Goal: Task Accomplishment & Management: Complete application form

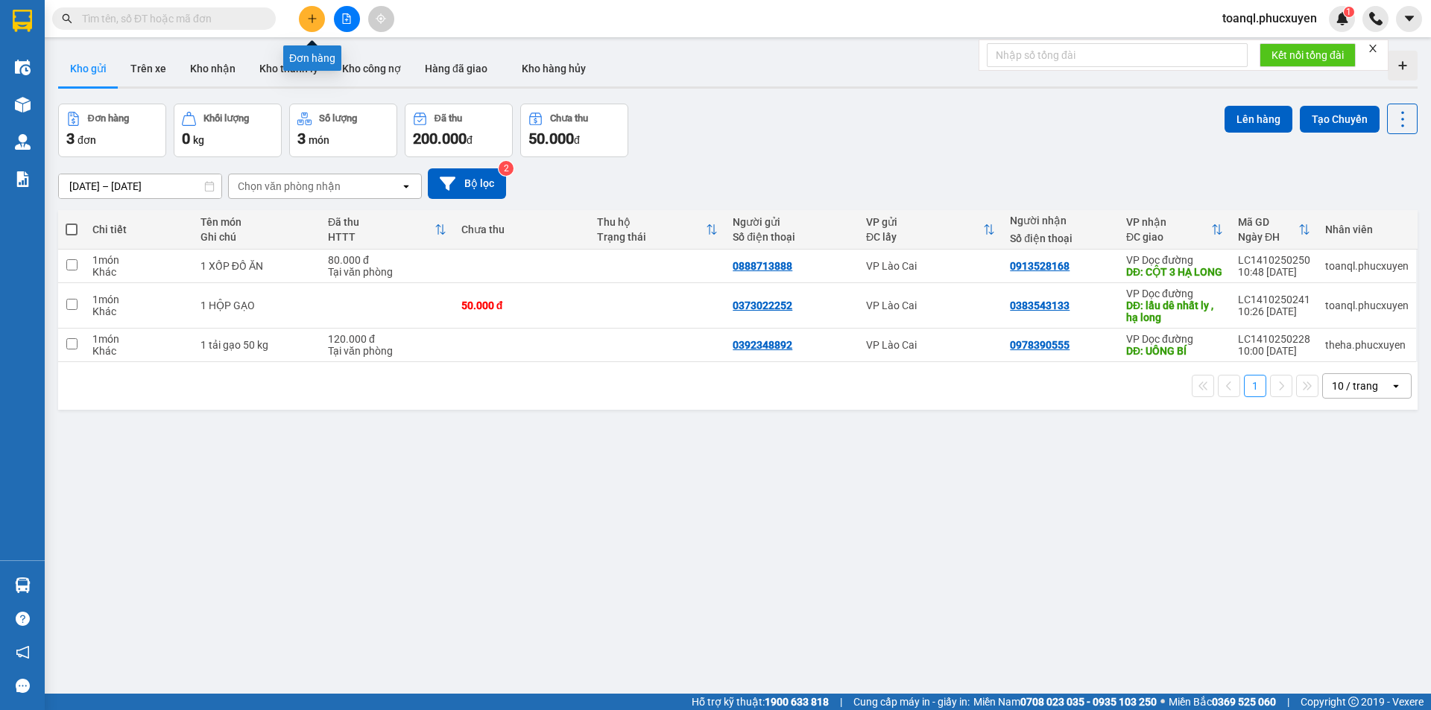
click at [312, 13] on icon "plus" at bounding box center [312, 18] width 10 height 10
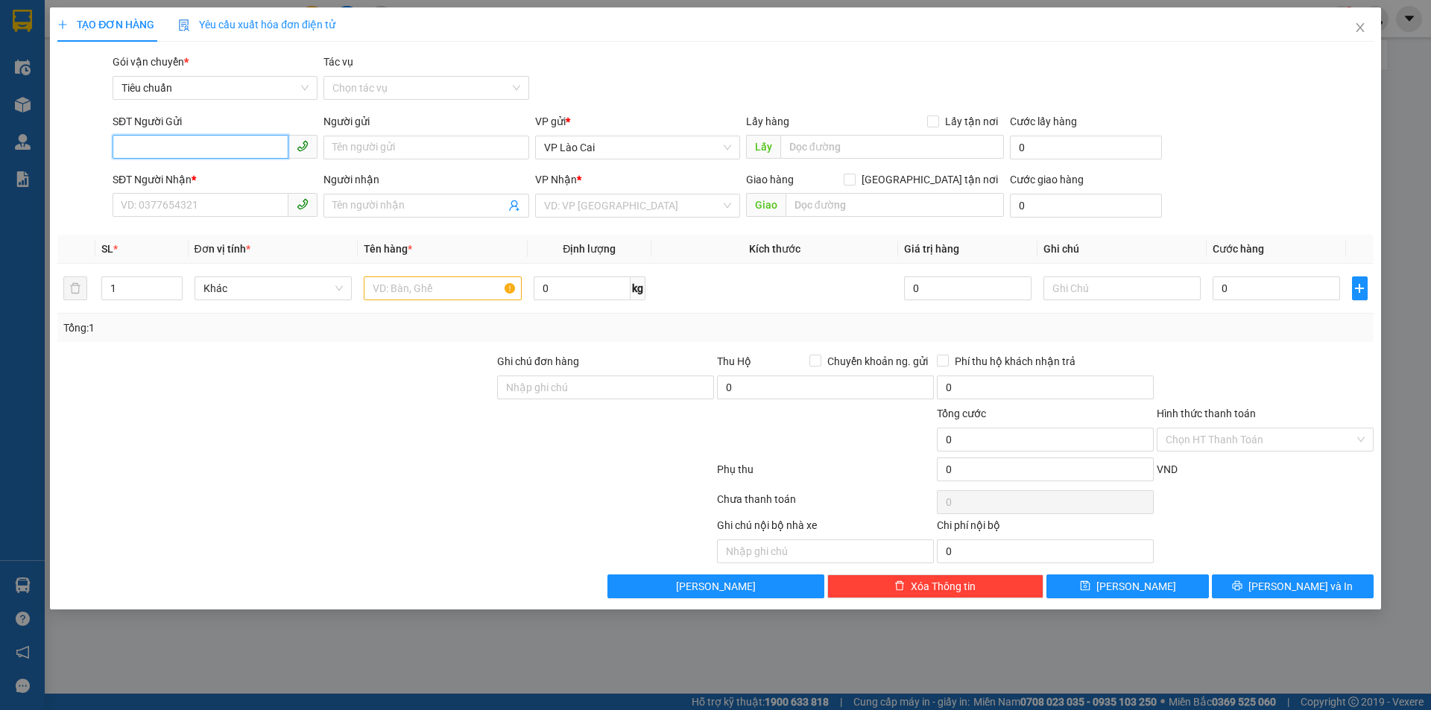
click at [197, 149] on input "SĐT Người Gửi" at bounding box center [201, 147] width 176 height 24
click at [162, 174] on div "0963739543" at bounding box center [214, 177] width 187 height 16
type input "0963739543"
click at [172, 179] on div "SĐT Người Nhận *" at bounding box center [215, 179] width 205 height 16
click at [172, 193] on input "SĐT Người Nhận *" at bounding box center [201, 205] width 176 height 24
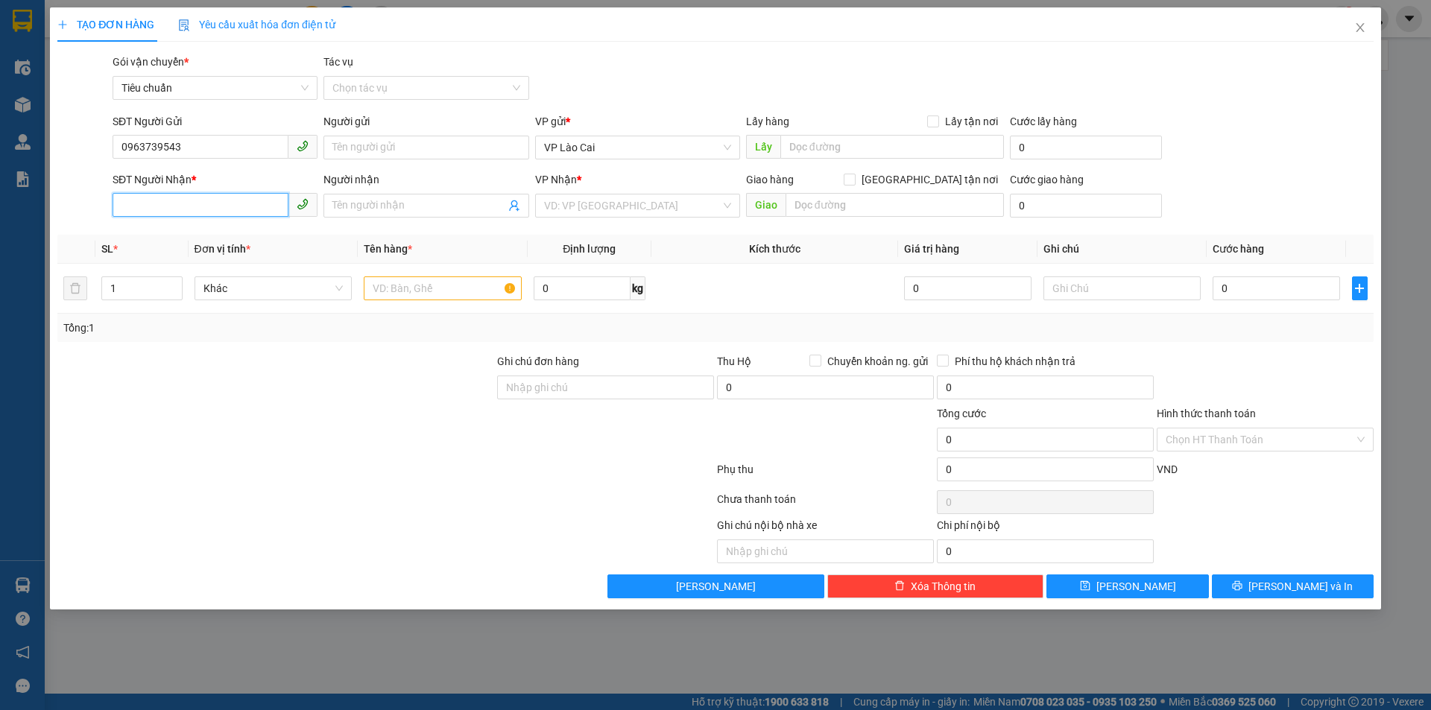
click at [159, 210] on input "SĐT Người Nhận *" at bounding box center [201, 205] width 176 height 24
click at [161, 239] on div "0866075828" at bounding box center [214, 235] width 187 height 16
type input "0866075828"
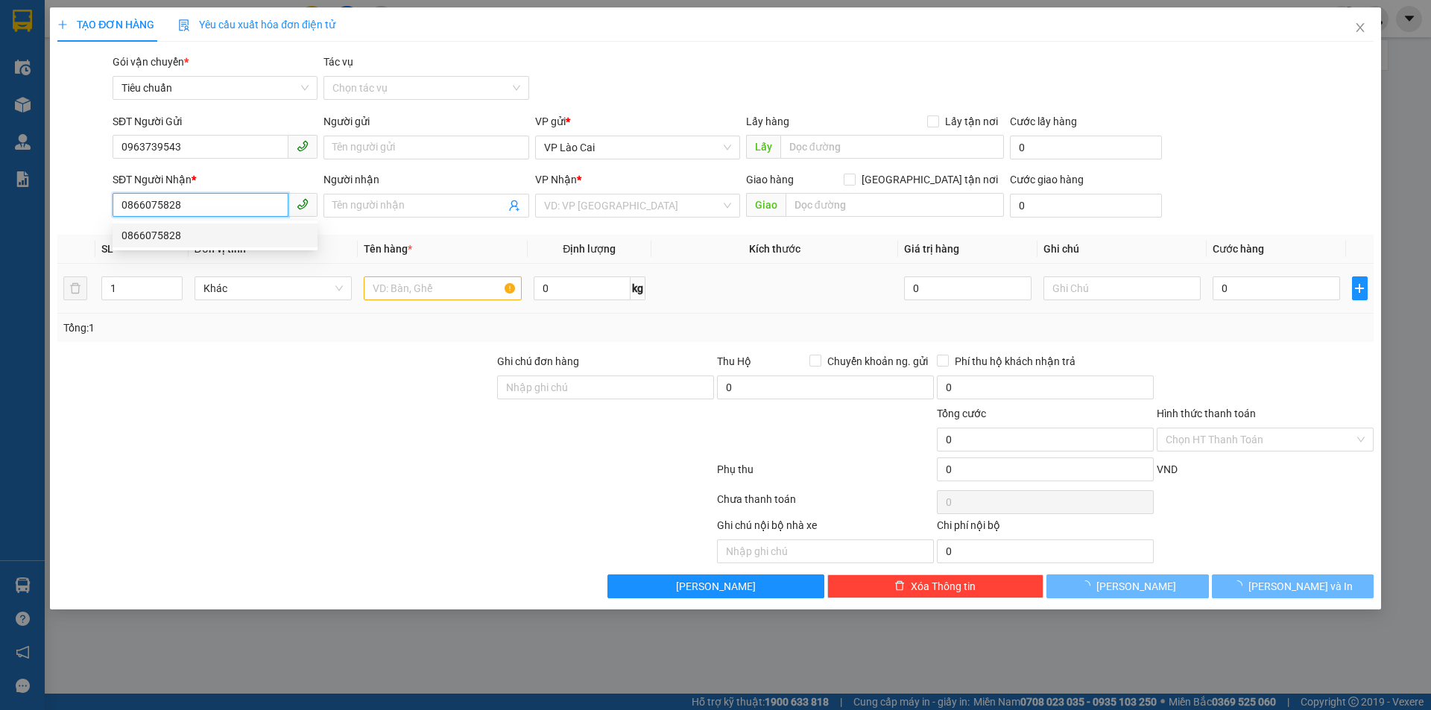
type input "VÂN ĐỒN"
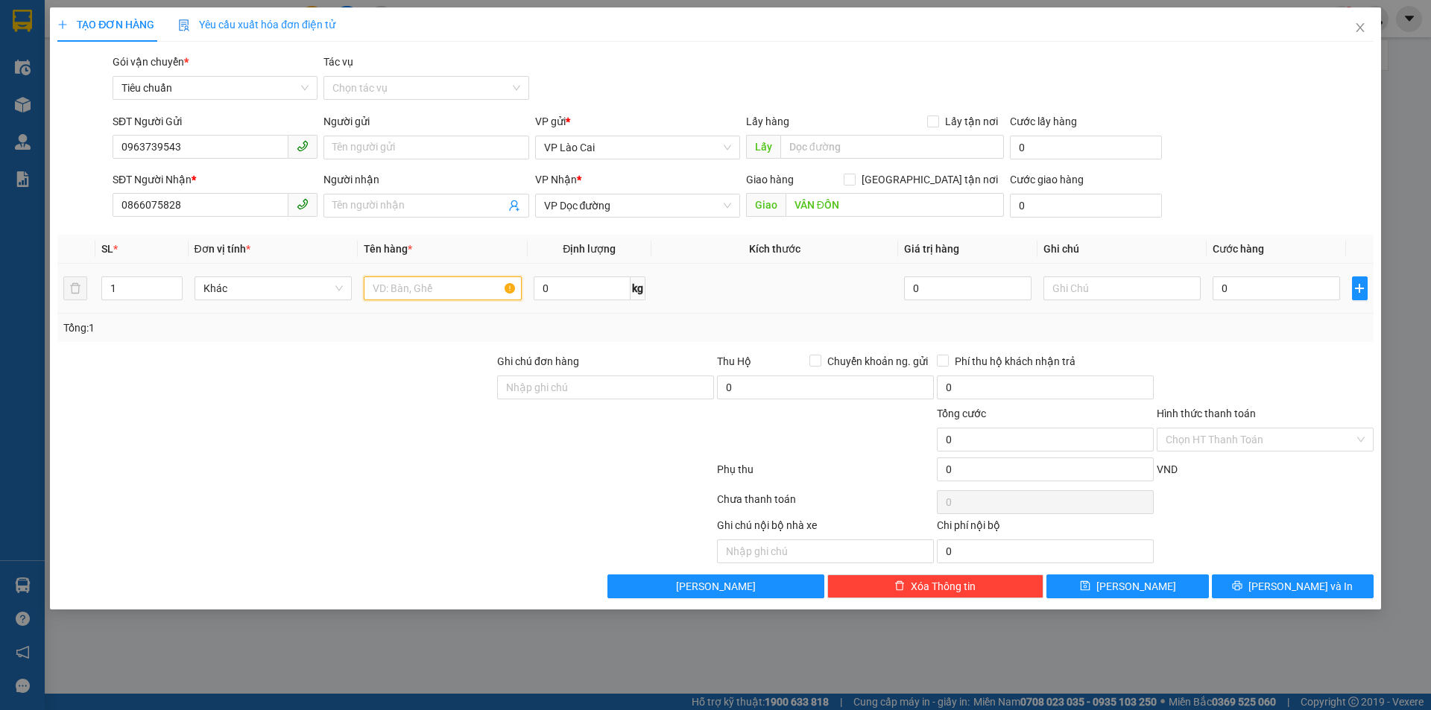
click at [453, 285] on input "text" at bounding box center [443, 289] width 158 height 24
type input "1 CHẬU DÂU"
click at [1284, 285] on input "0" at bounding box center [1276, 289] width 127 height 24
type input "5"
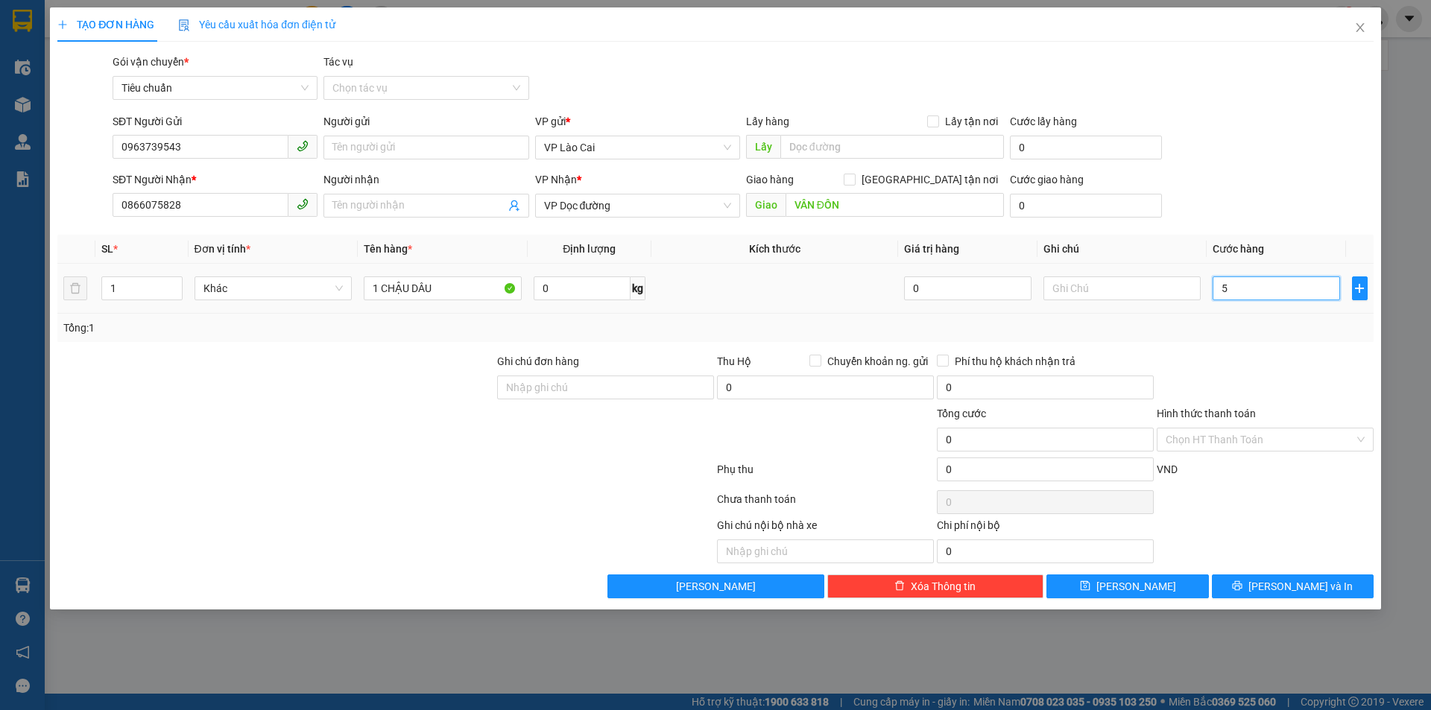
type input "5"
type input "50"
type input "50.000"
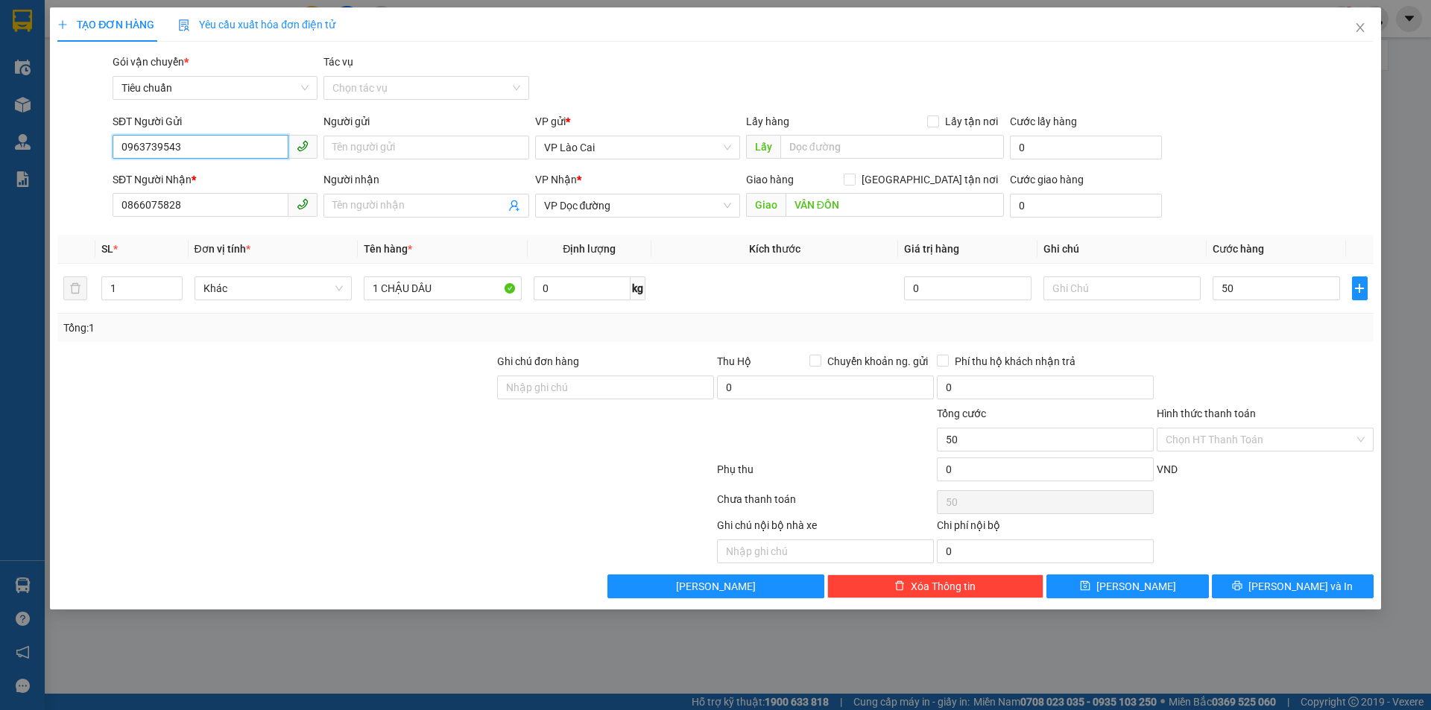
type input "50.000"
drag, startPoint x: 159, startPoint y: 142, endPoint x: 70, endPoint y: 162, distance: 91.0
click at [70, 162] on div "SĐT Người Gửi 0963739543 0963739543 Người gửi Tên người gửi VP gửi * VP Lào Cai…" at bounding box center [715, 139] width 1319 height 52
drag, startPoint x: 204, startPoint y: 188, endPoint x: 78, endPoint y: 220, distance: 130.0
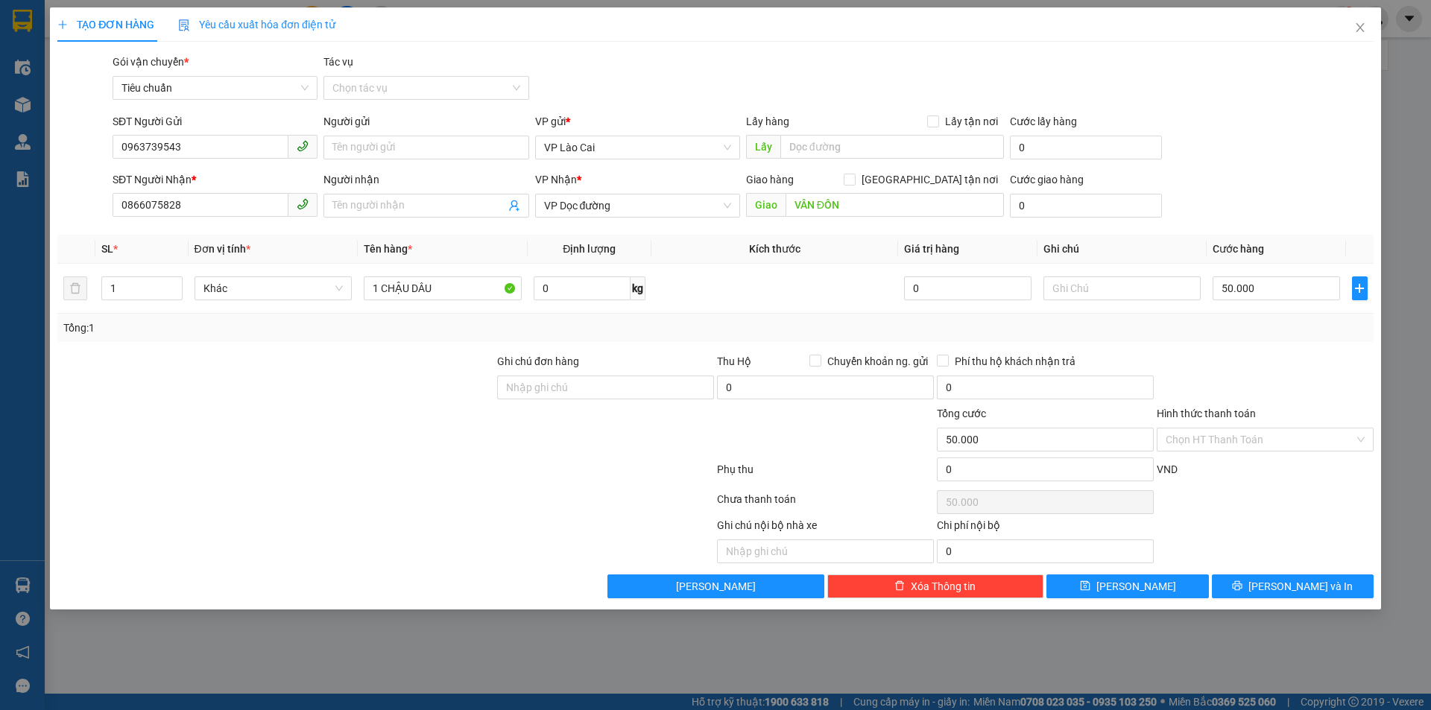
click at [75, 223] on div "SĐT Người Nhận * 0866075828 Người nhận Tên người nhận VP Nhận * VP Dọc đường Gi…" at bounding box center [715, 197] width 1319 height 52
drag, startPoint x: 209, startPoint y: 202, endPoint x: 5, endPoint y: 221, distance: 204.3
click at [5, 221] on div "TẠO ĐƠN HÀNG Yêu cầu xuất hóa đơn điện tử Transit Pickup Surcharge Ids Transit …" at bounding box center [715, 355] width 1431 height 710
click at [1290, 589] on span "[PERSON_NAME] và In" at bounding box center [1301, 586] width 104 height 16
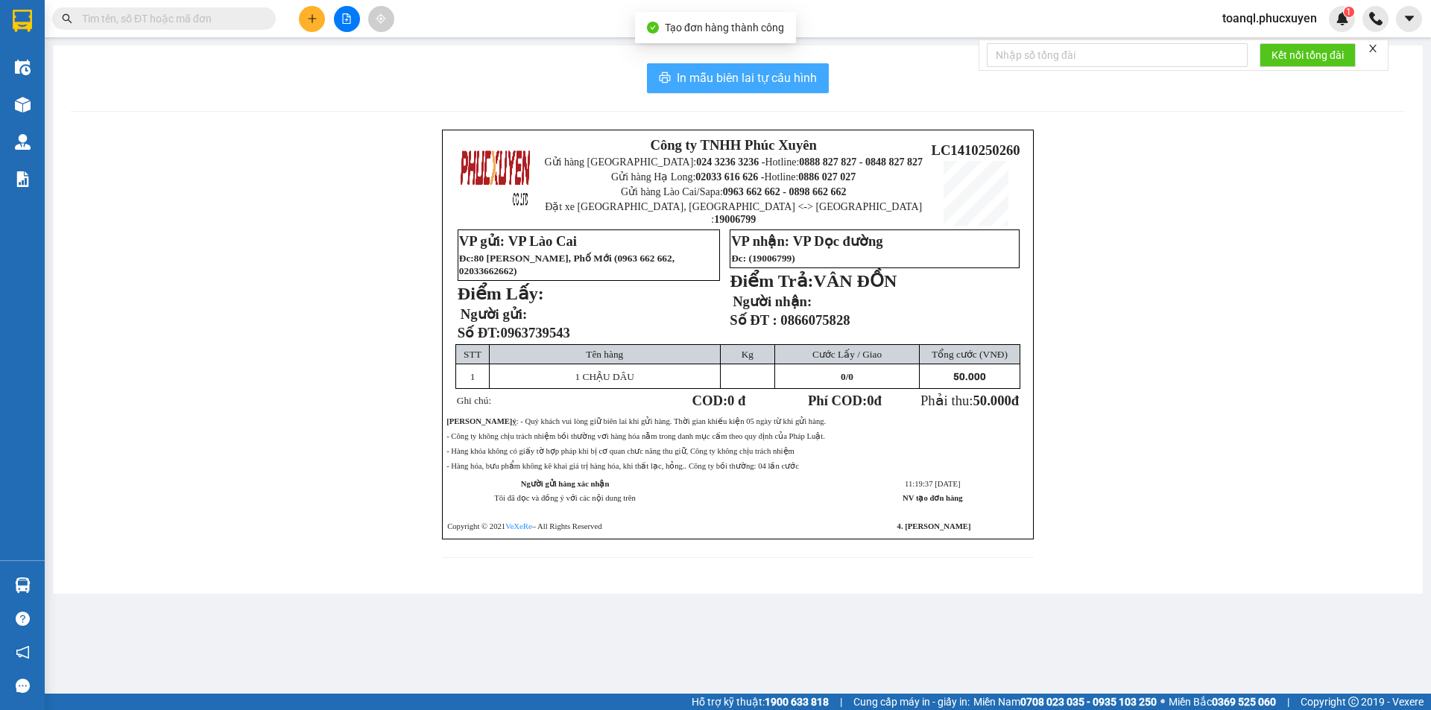
click at [732, 77] on span "In mẫu biên lai tự cấu hình" at bounding box center [747, 78] width 140 height 19
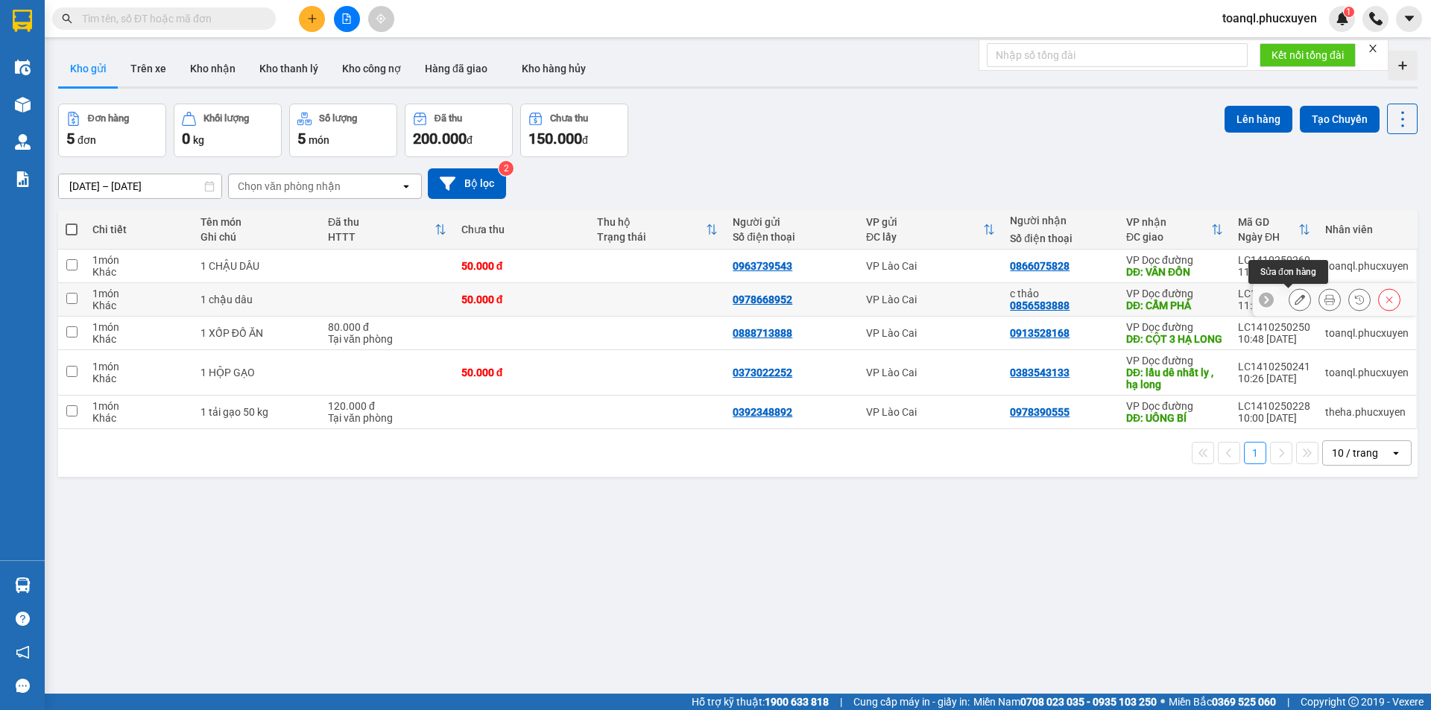
click at [1295, 297] on icon at bounding box center [1300, 299] width 10 height 10
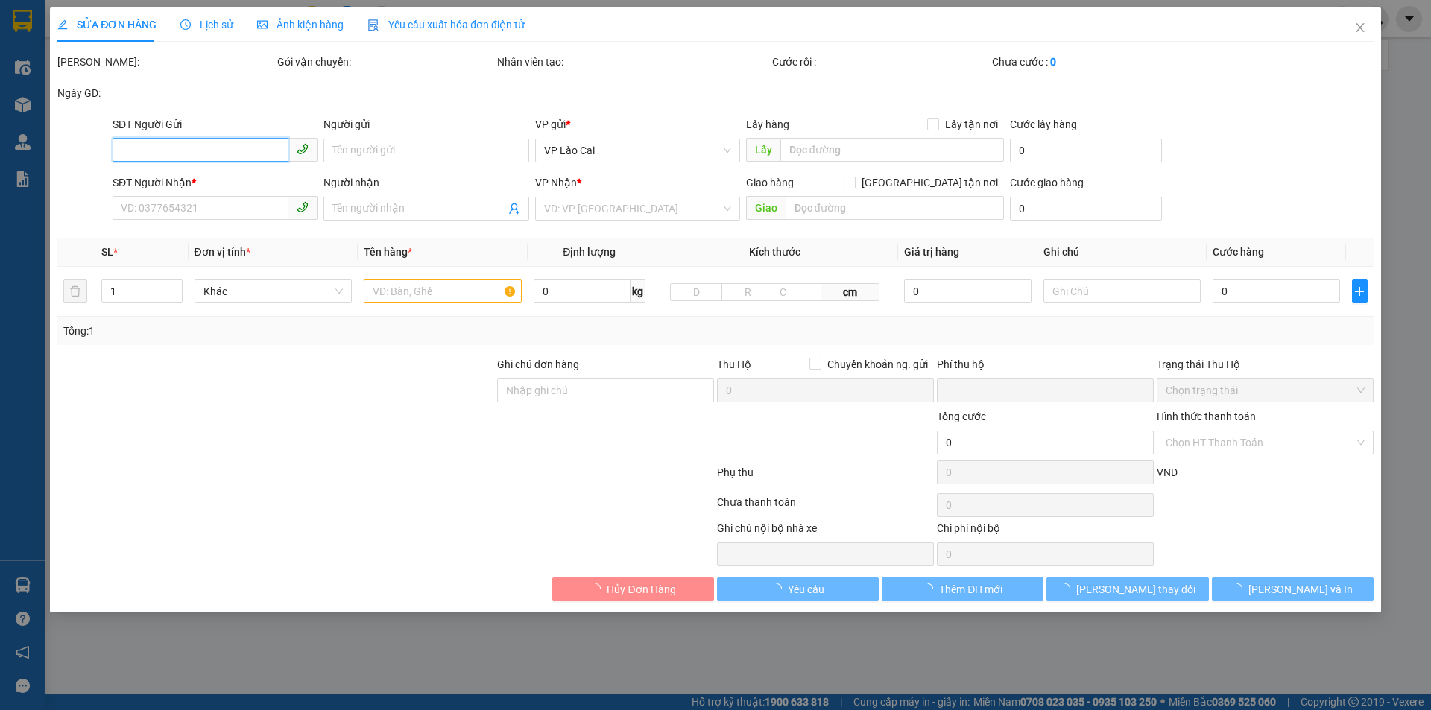
type input "0978668952"
type input "0856583888"
type input "c thảo"
type input "CẨM PHẢ"
type input "0"
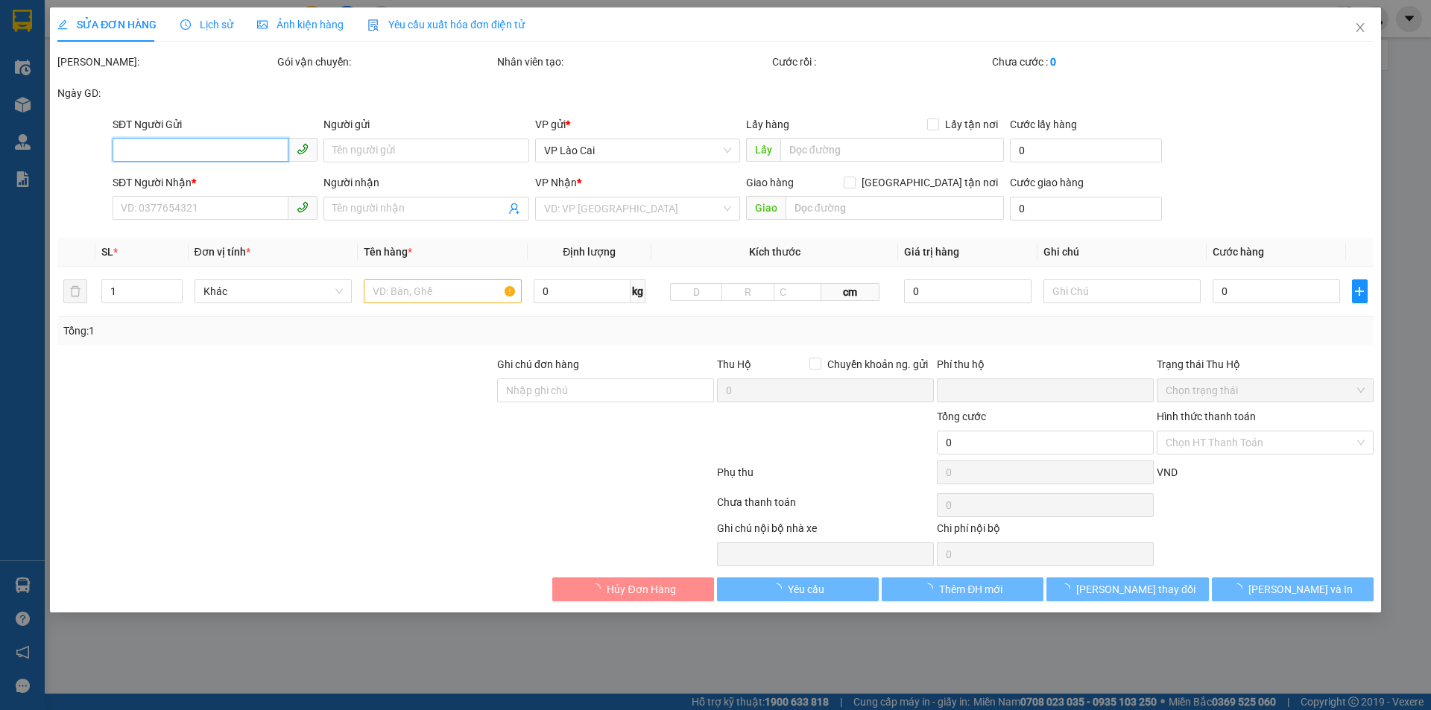
type input "50.000"
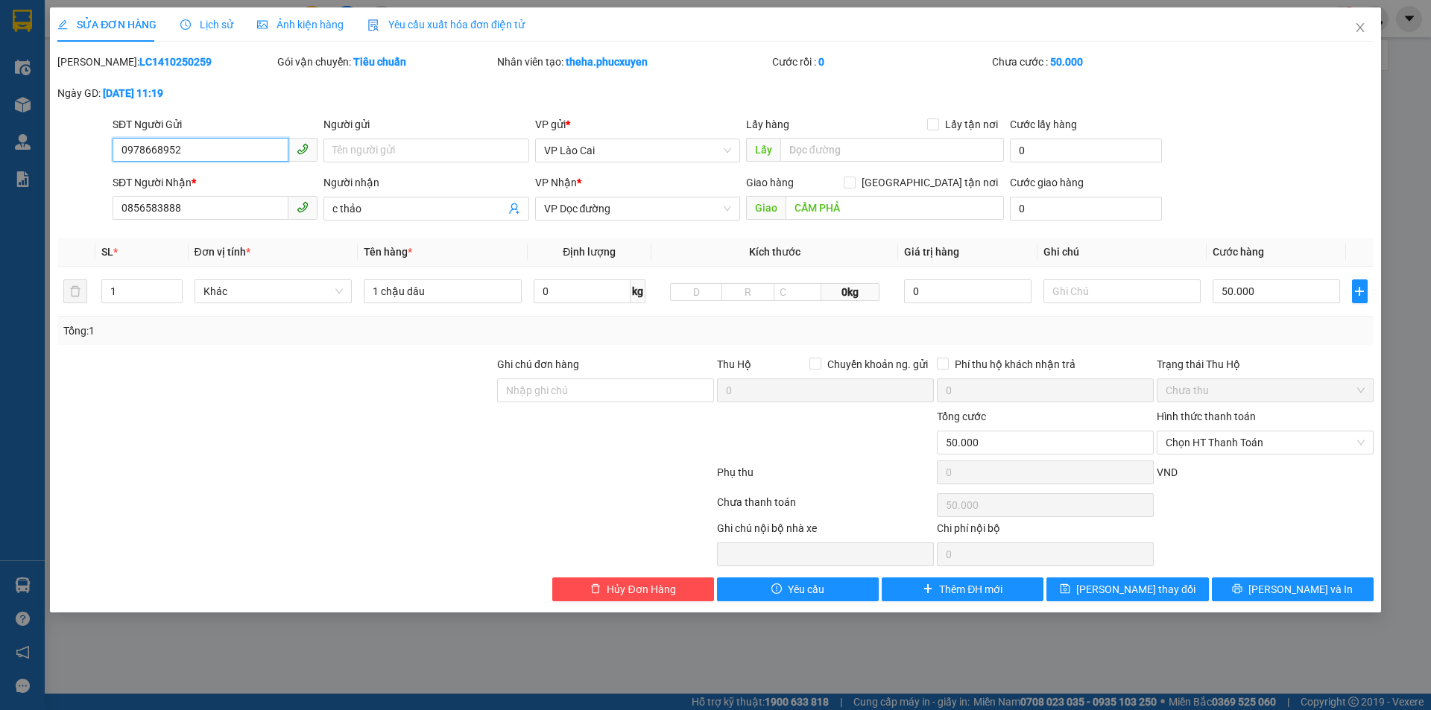
drag, startPoint x: 189, startPoint y: 154, endPoint x: 50, endPoint y: 176, distance: 140.3
click at [50, 176] on div "SỬA ĐƠN HÀNG Lịch sử Ảnh kiện hàng Yêu cầu xuất hóa đơn điện tử Total Paid Fee …" at bounding box center [715, 309] width 1331 height 605
drag, startPoint x: 210, startPoint y: 208, endPoint x: 17, endPoint y: 247, distance: 197.1
click at [17, 247] on div "SỬA ĐƠN HÀNG Lịch sử Ảnh kiện hàng Yêu cầu xuất hóa đơn điện tử Total Paid Fee …" at bounding box center [715, 355] width 1431 height 710
click at [1360, 25] on icon "close" at bounding box center [1360, 28] width 12 height 12
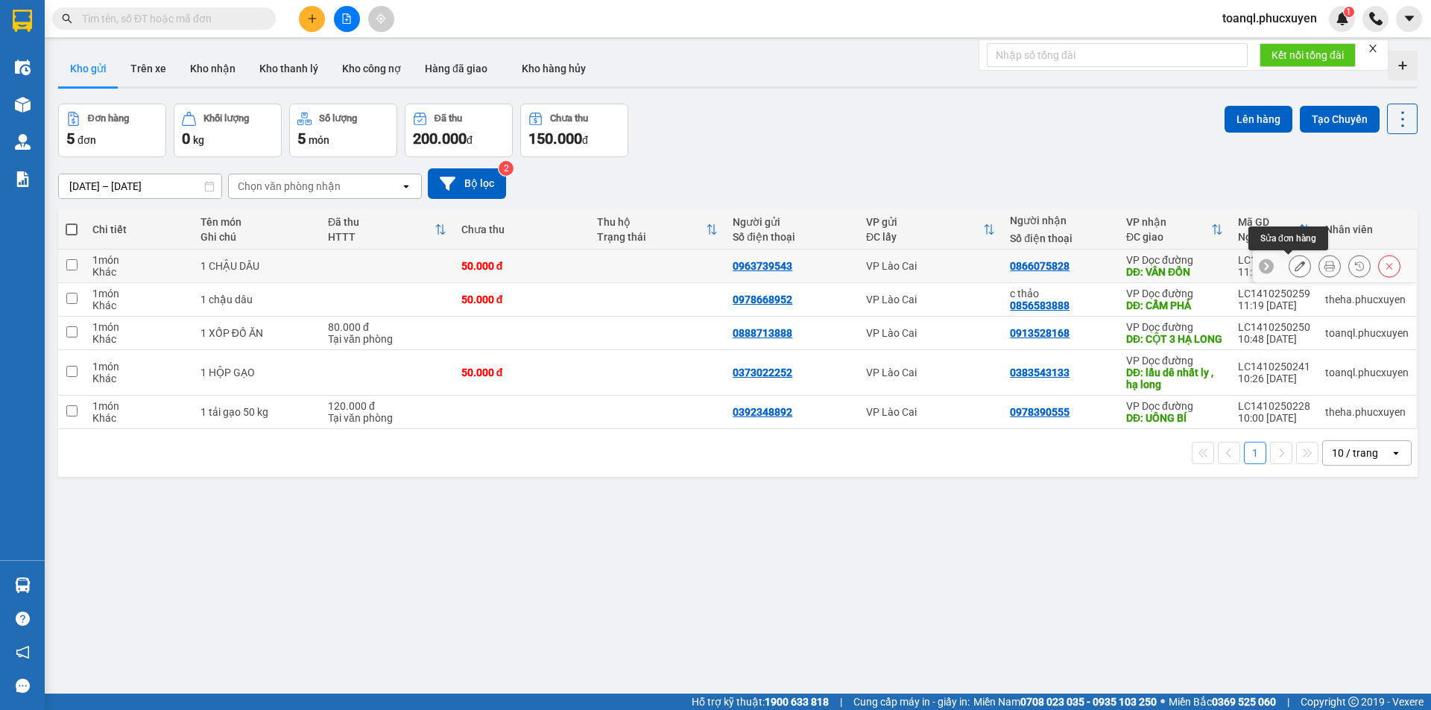
click at [1295, 268] on icon at bounding box center [1300, 266] width 10 height 10
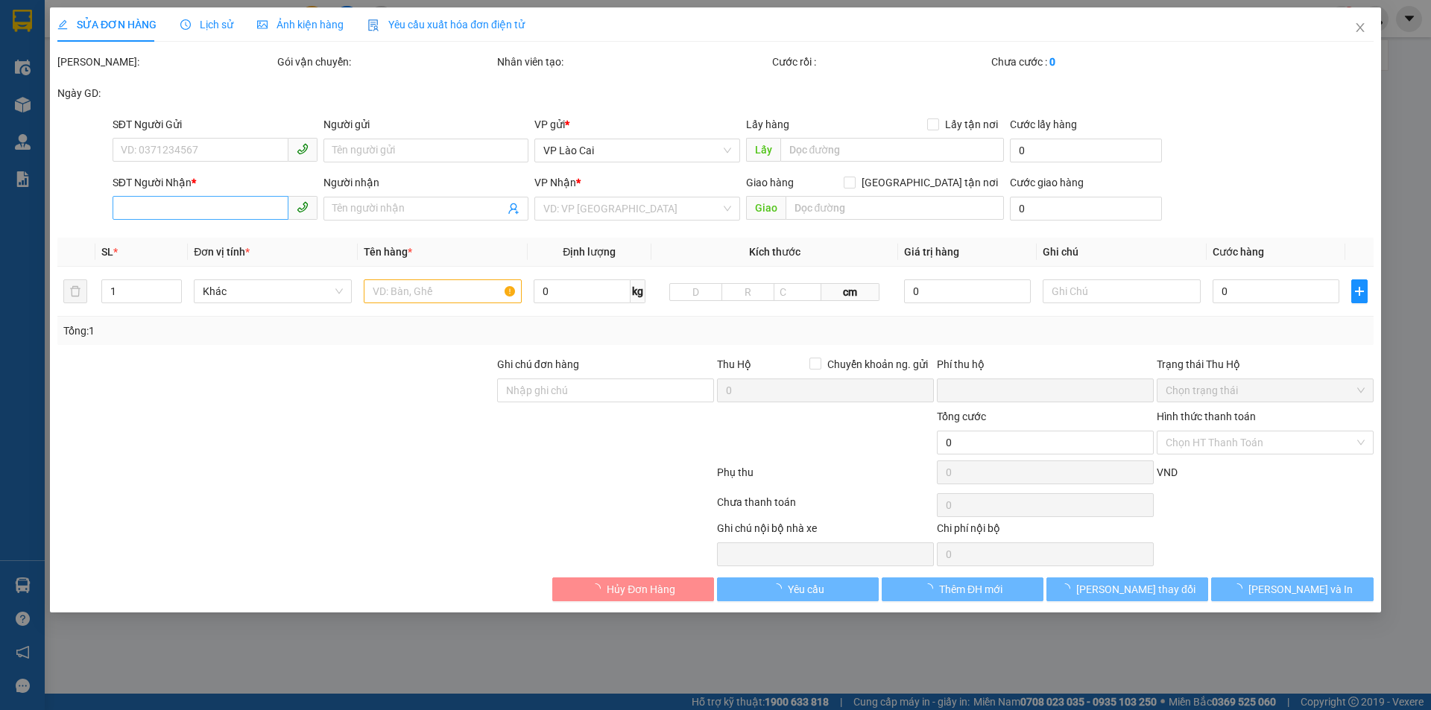
type input "0963739543"
type input "0866075828"
type input "VÂN ĐỒN"
type input "0"
type input "50.000"
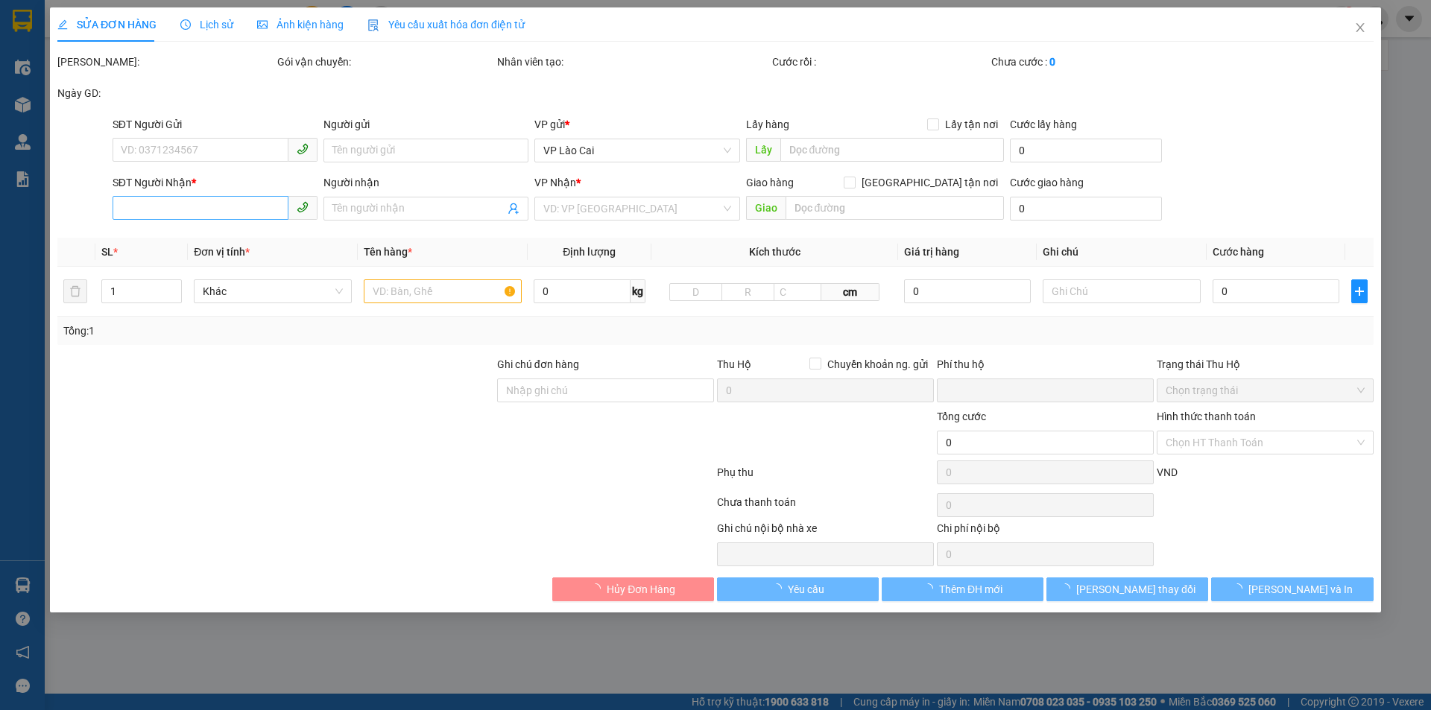
type input "50.000"
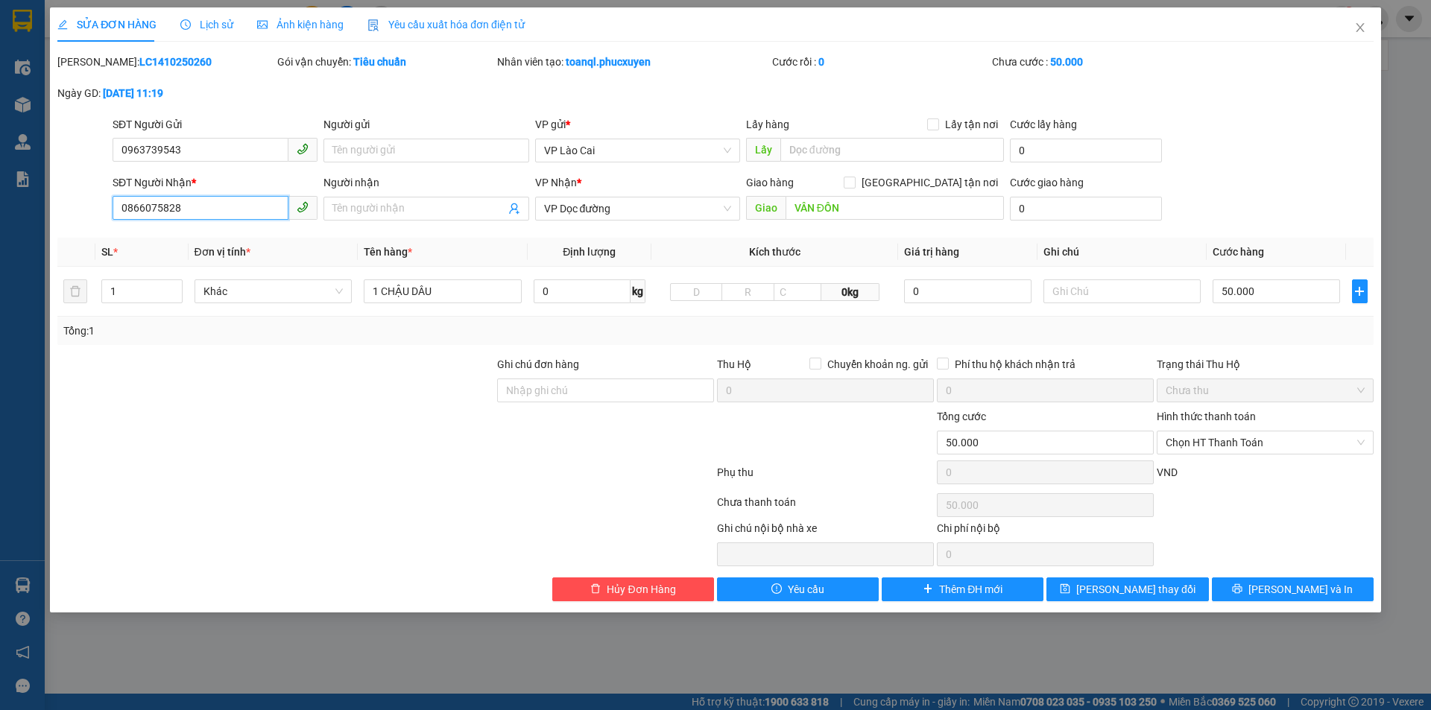
drag, startPoint x: 194, startPoint y: 210, endPoint x: 98, endPoint y: 203, distance: 96.4
click at [98, 203] on div "SĐT Người Nhận * 0866075828 0866075828 Người nhận Tên người nhận VP Nhận * VP D…" at bounding box center [715, 200] width 1319 height 52
click at [1363, 23] on icon "close" at bounding box center [1360, 28] width 12 height 12
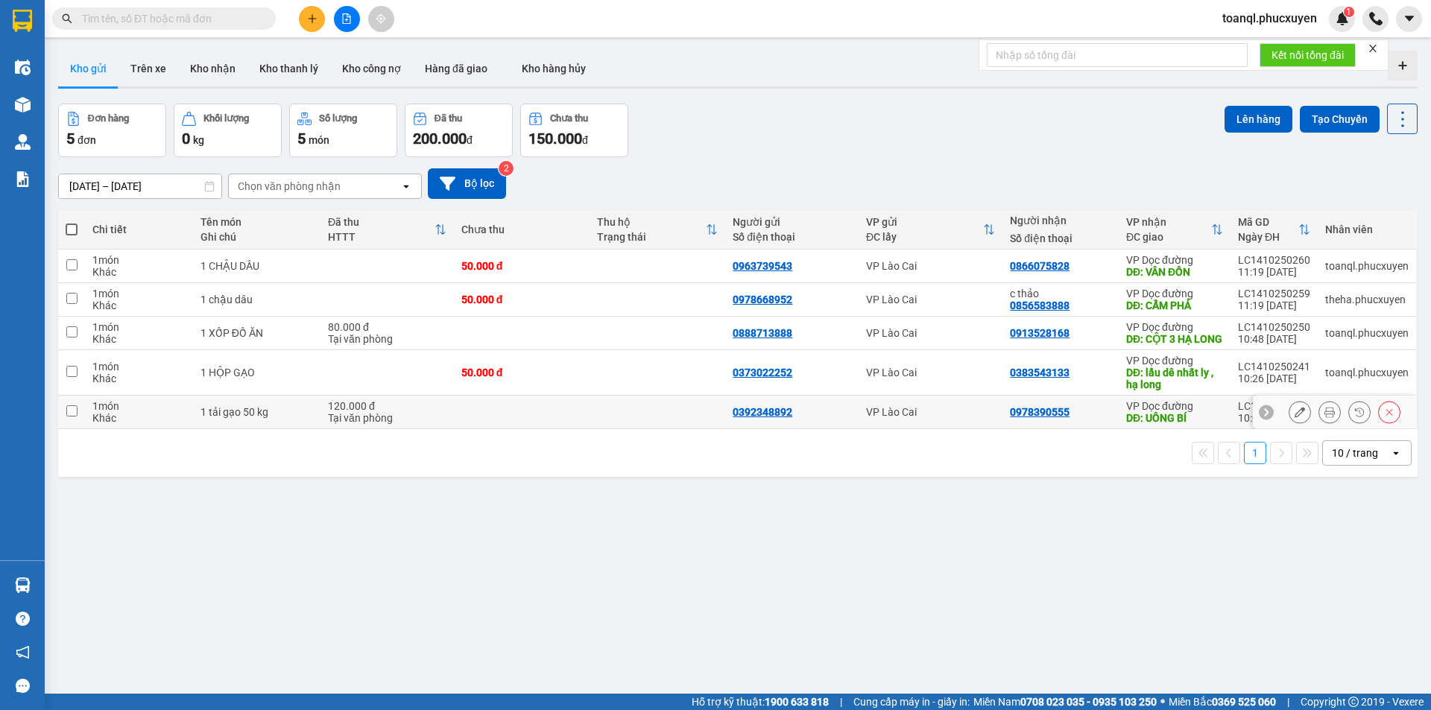
click at [345, 424] on div "Tại văn phòng" at bounding box center [387, 418] width 119 height 12
checkbox input "true"
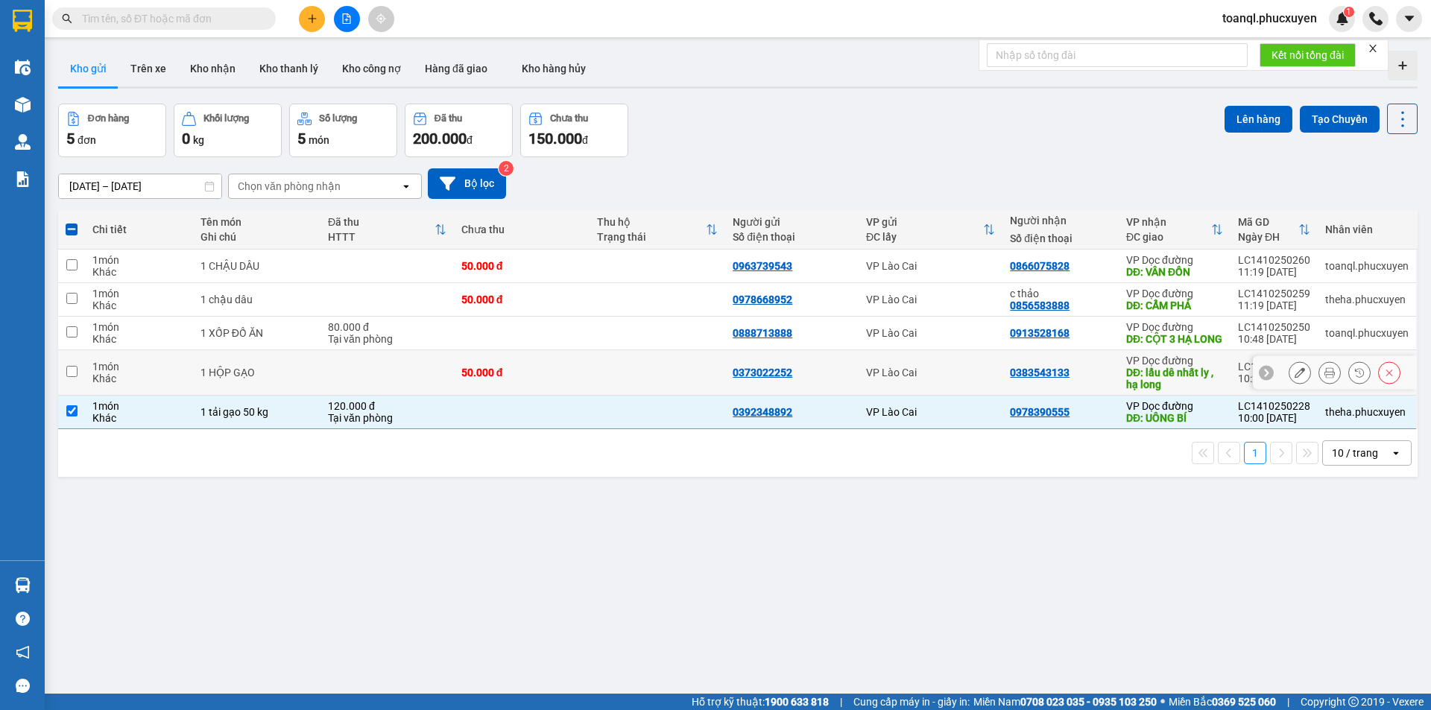
click at [370, 391] on td at bounding box center [387, 372] width 133 height 45
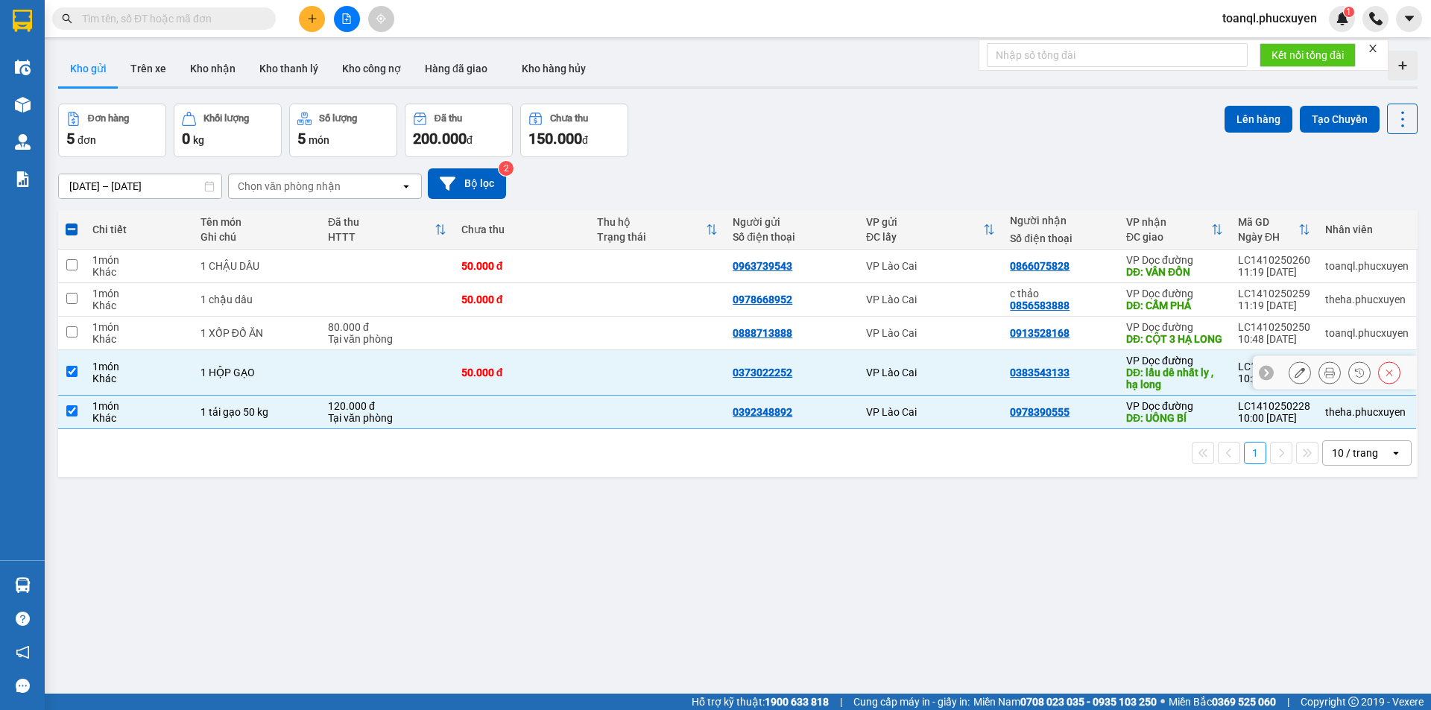
checkbox input "true"
click at [373, 339] on div "Tại văn phòng" at bounding box center [387, 339] width 119 height 12
checkbox input "true"
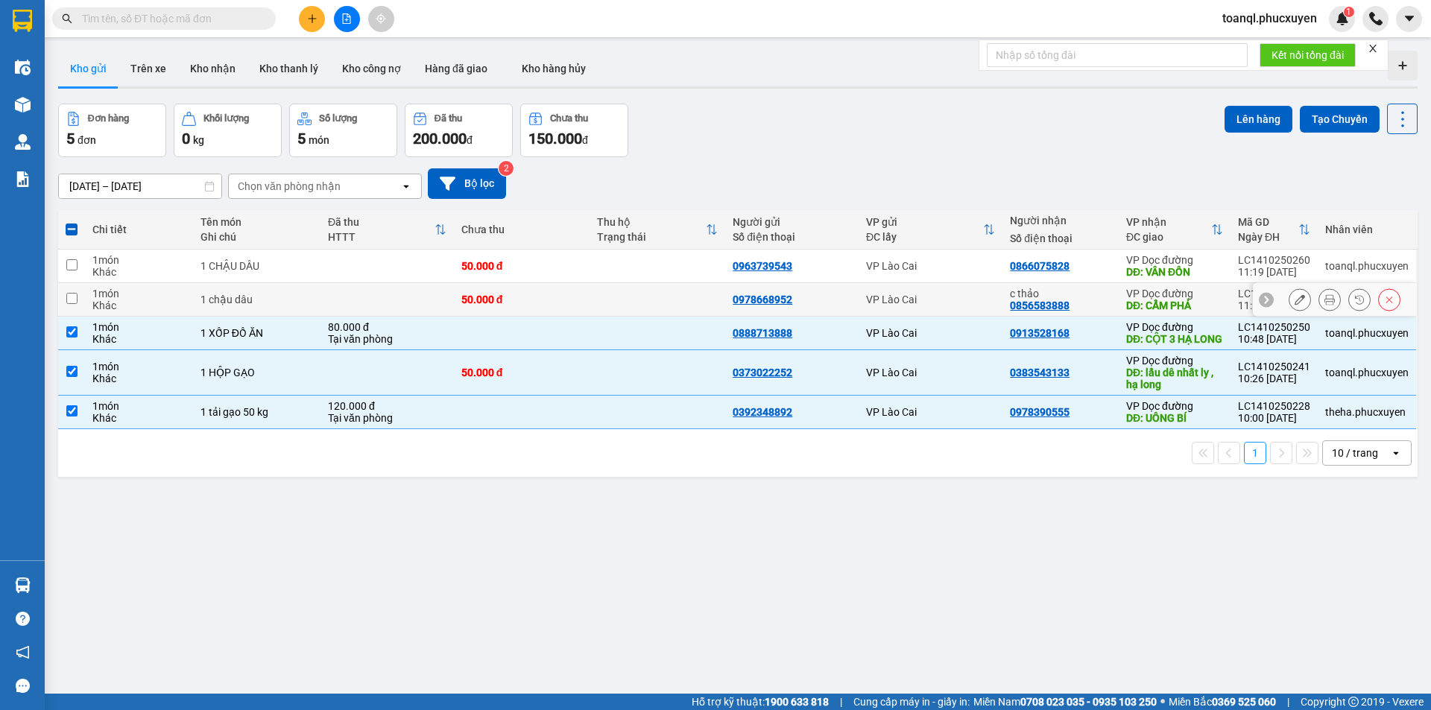
click at [417, 300] on td at bounding box center [387, 300] width 133 height 34
checkbox input "true"
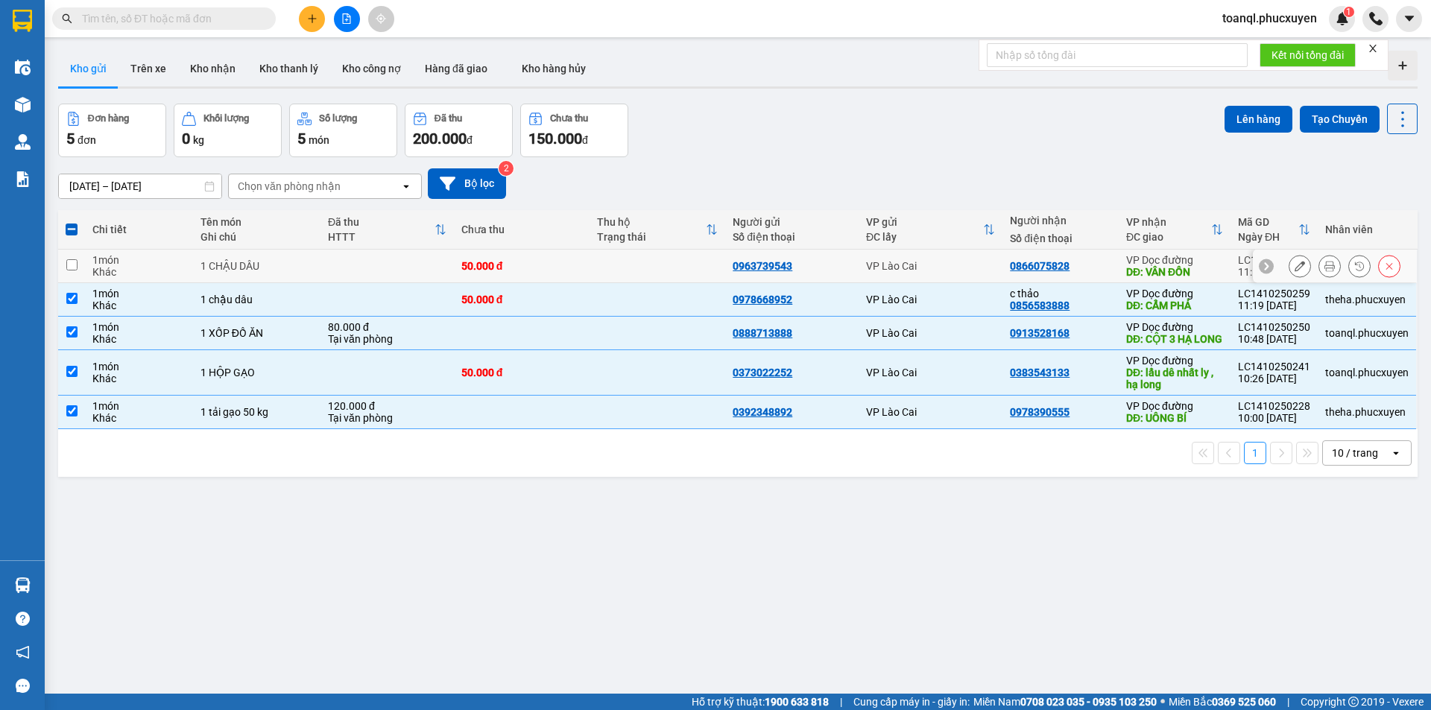
click at [413, 262] on td at bounding box center [387, 267] width 133 height 34
checkbox input "true"
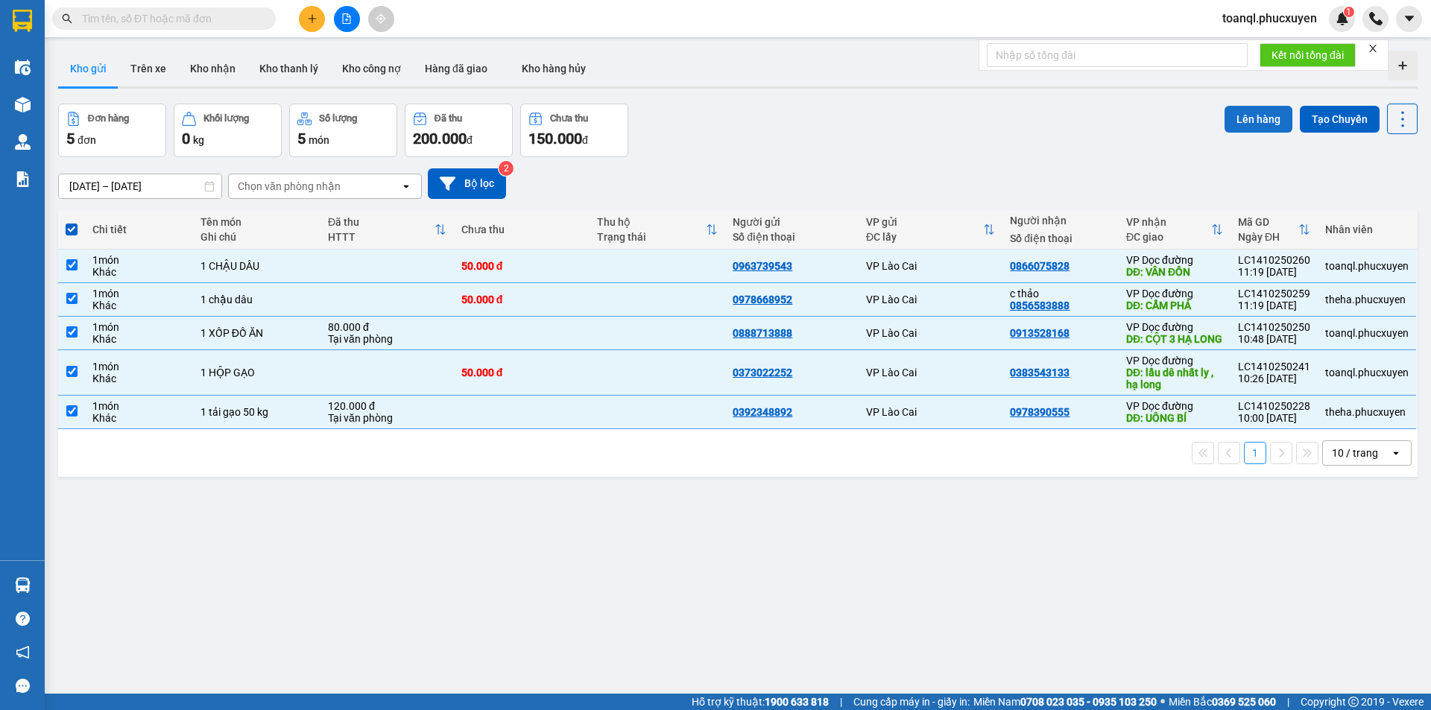
click at [1266, 124] on button "Lên hàng" at bounding box center [1259, 119] width 68 height 27
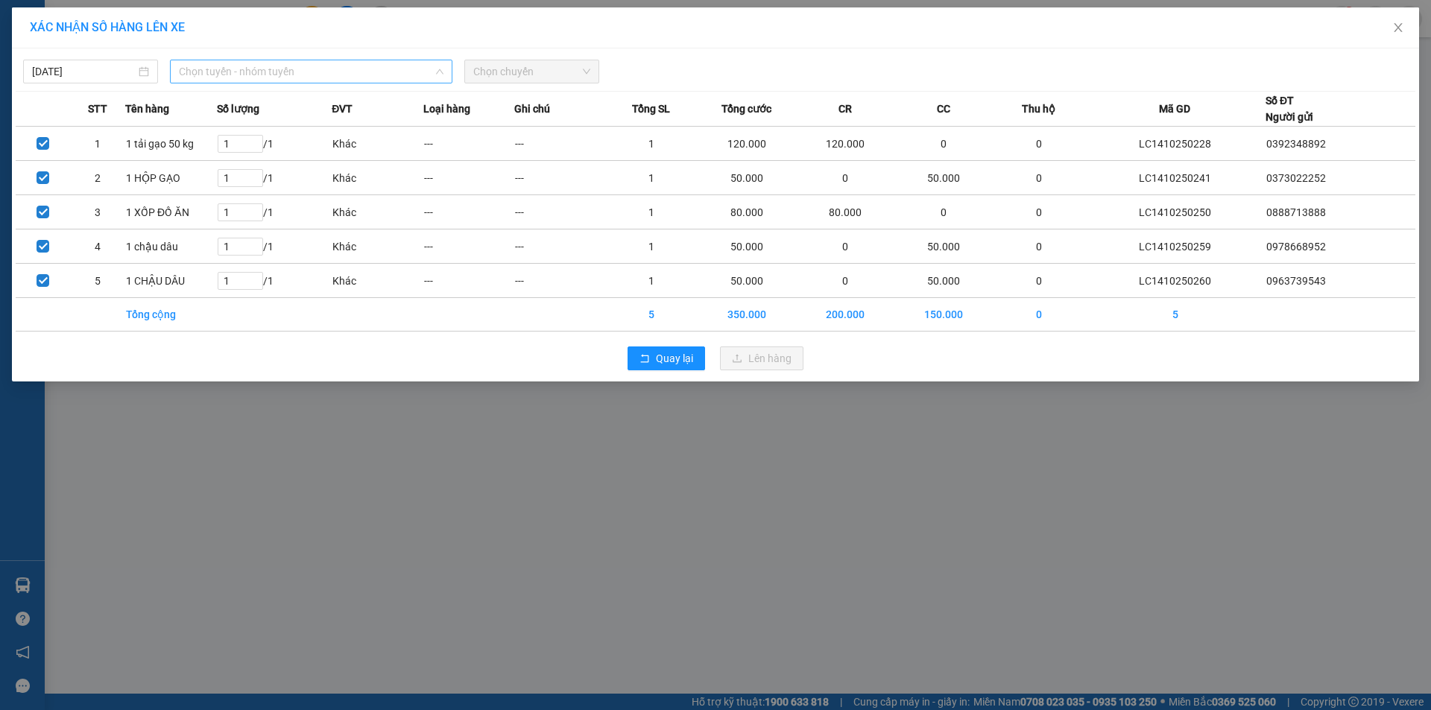
click at [275, 78] on span "Chọn tuyến - nhóm tuyến" at bounding box center [311, 71] width 265 height 22
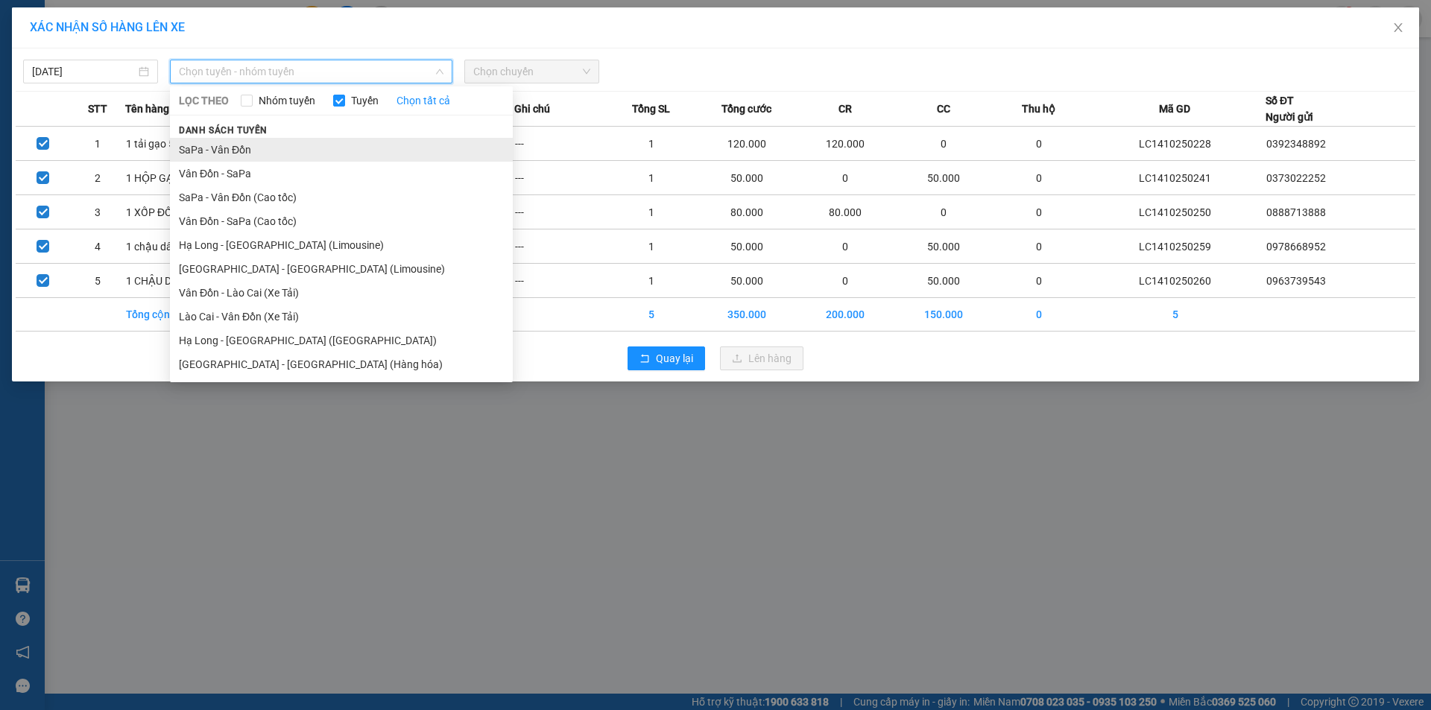
click at [209, 142] on li "SaPa - Vân Đồn" at bounding box center [341, 150] width 343 height 24
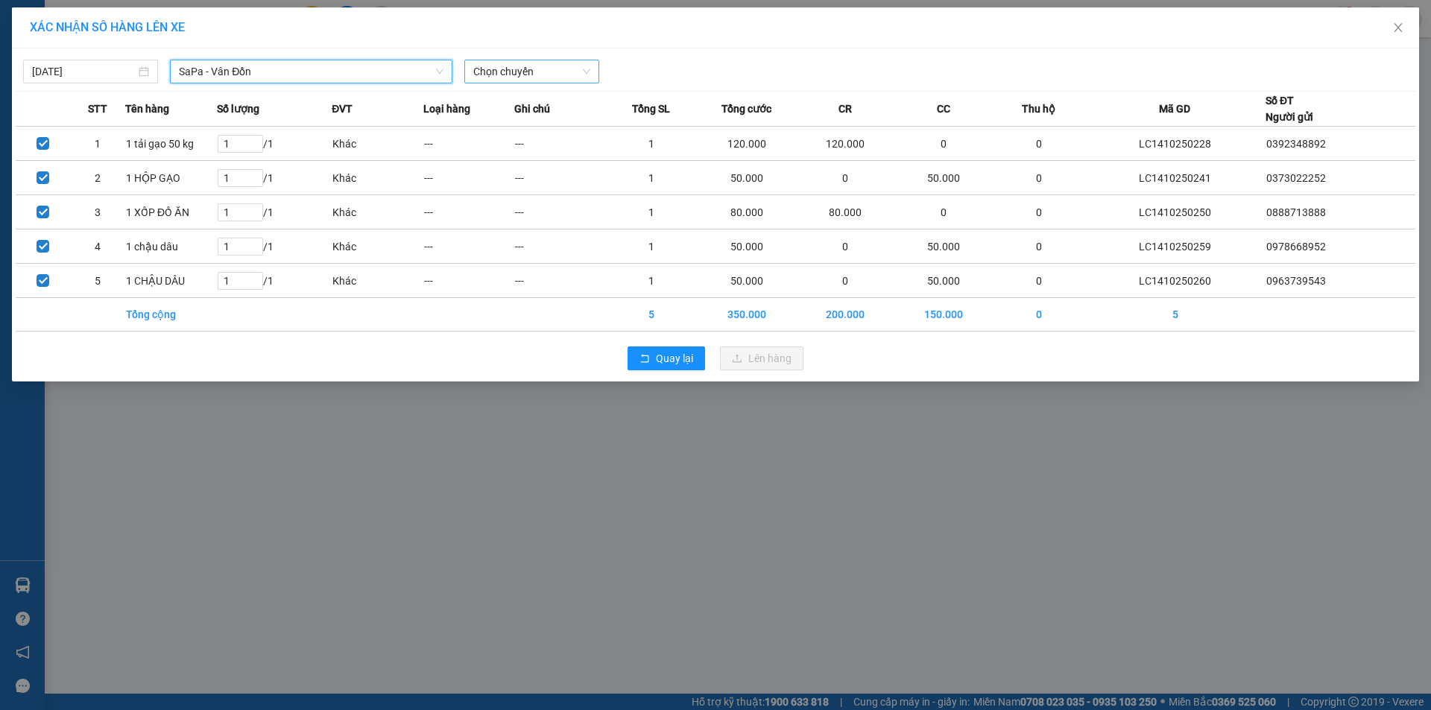
click at [529, 73] on span "Chọn chuyến" at bounding box center [531, 71] width 117 height 22
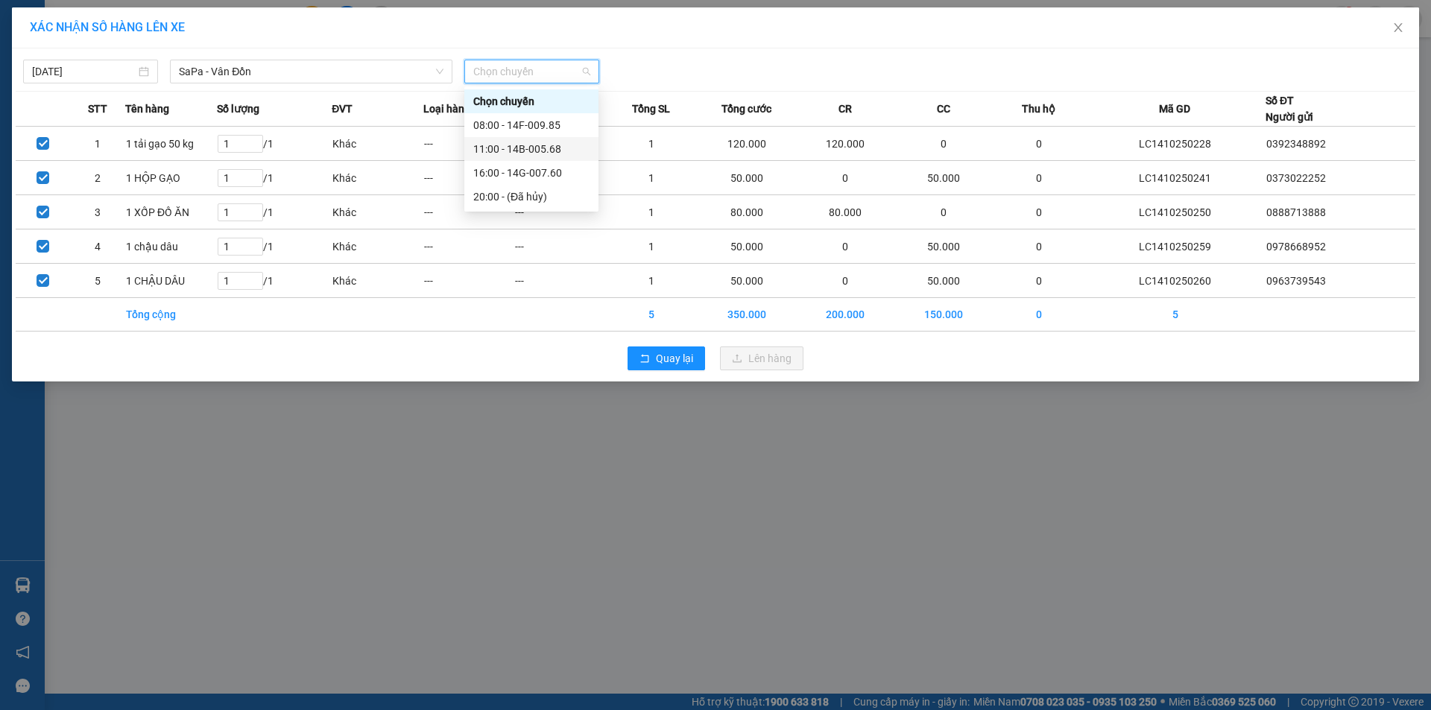
click at [528, 139] on div "11:00 - 14B-005.68" at bounding box center [531, 149] width 134 height 24
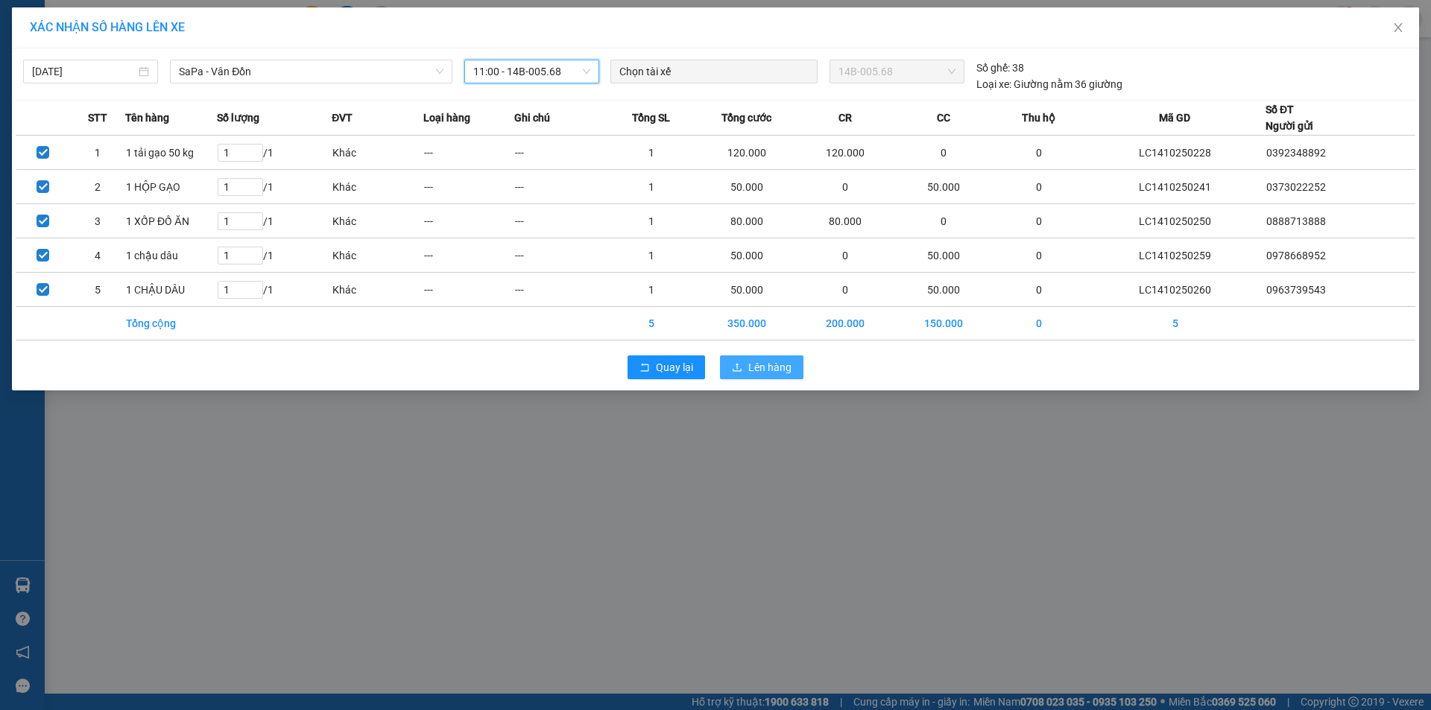
click at [756, 364] on span "Lên hàng" at bounding box center [769, 367] width 43 height 16
